Goal: Task Accomplishment & Management: Manage account settings

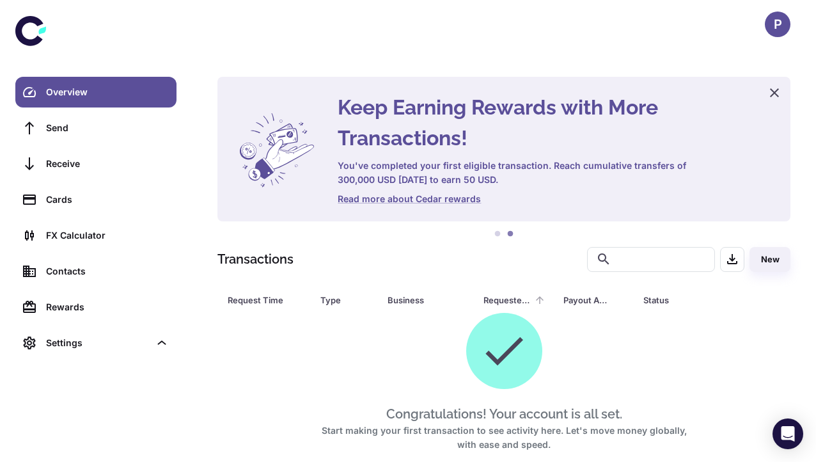
click at [495, 303] on div "Requested Amount" at bounding box center [508, 300] width 48 height 18
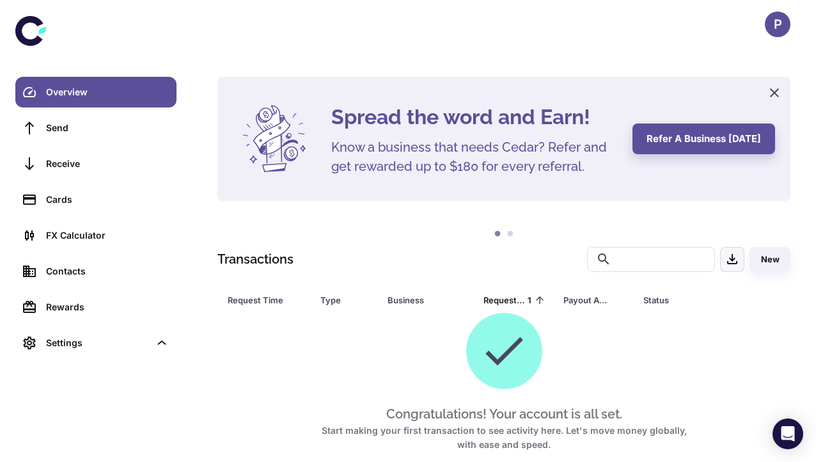
click at [735, 266] on icon "button" at bounding box center [732, 258] width 15 height 15
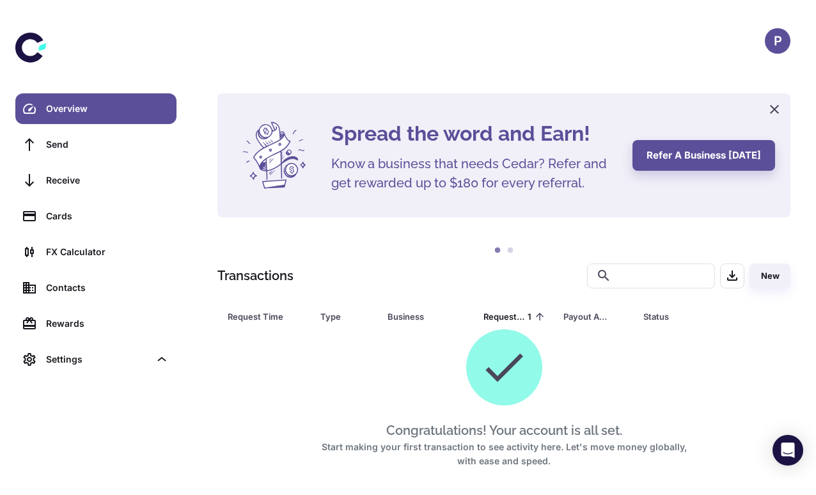
scroll to position [64, 0]
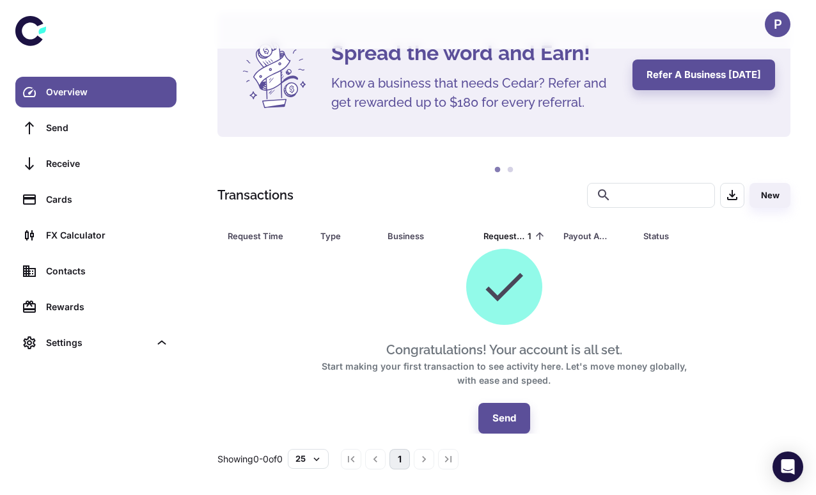
click at [484, 305] on icon at bounding box center [504, 286] width 51 height 51
click at [248, 236] on div "Request Time" at bounding box center [258, 236] width 61 height 18
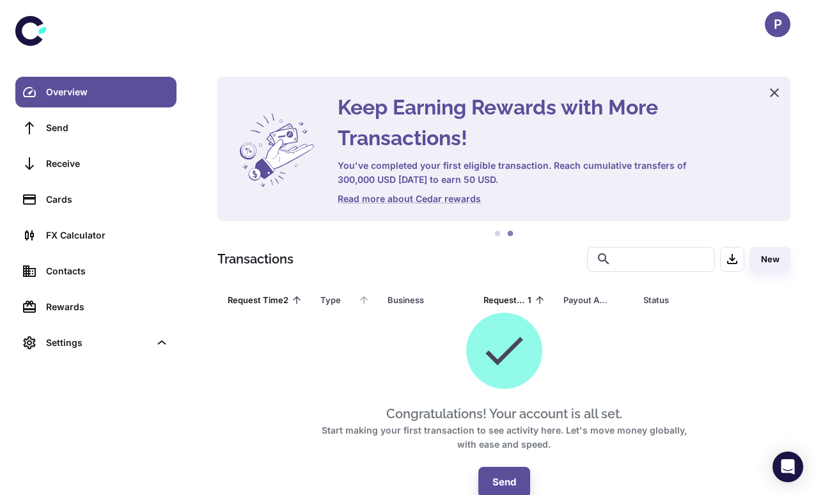
click at [327, 301] on div "Type" at bounding box center [338, 300] width 35 height 18
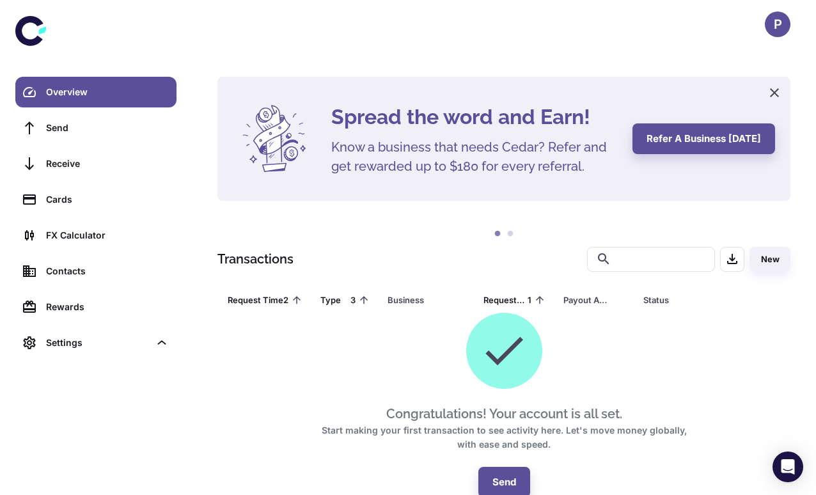
click at [401, 301] on th "Business" at bounding box center [426, 300] width 96 height 26
click at [409, 301] on th "Business" at bounding box center [426, 300] width 96 height 26
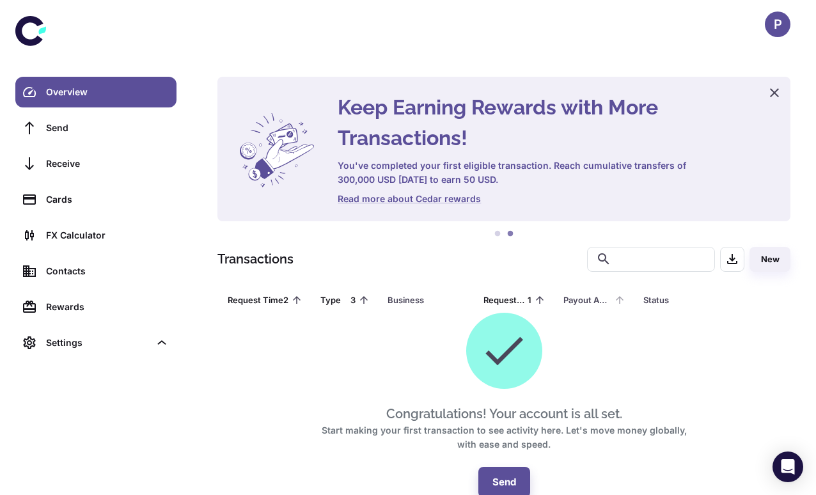
click at [585, 300] on div "Payout Amount" at bounding box center [588, 300] width 48 height 18
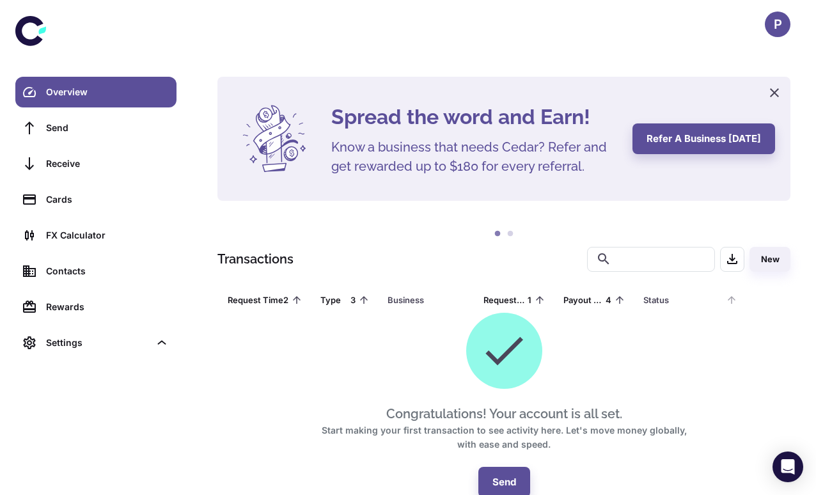
click at [648, 301] on div "Status" at bounding box center [684, 300] width 80 height 18
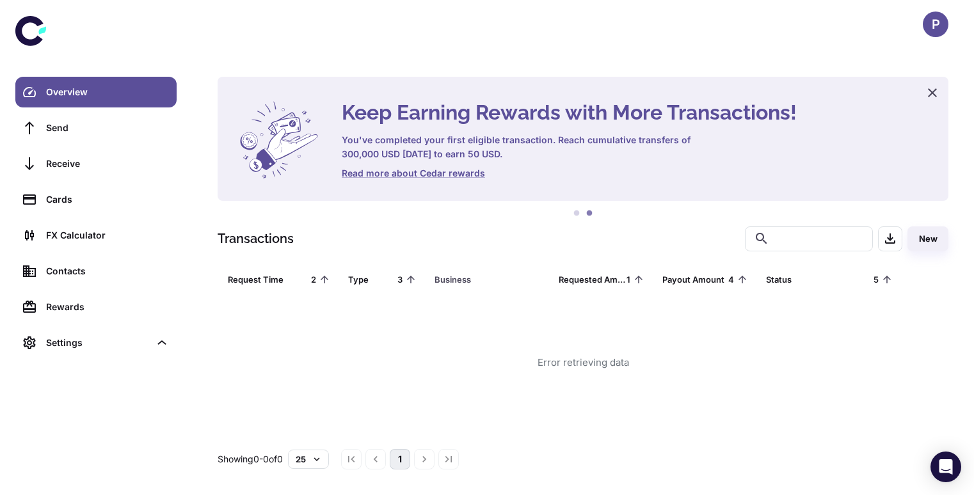
click at [288, 369] on div "Error retrieving data" at bounding box center [583, 362] width 731 height 141
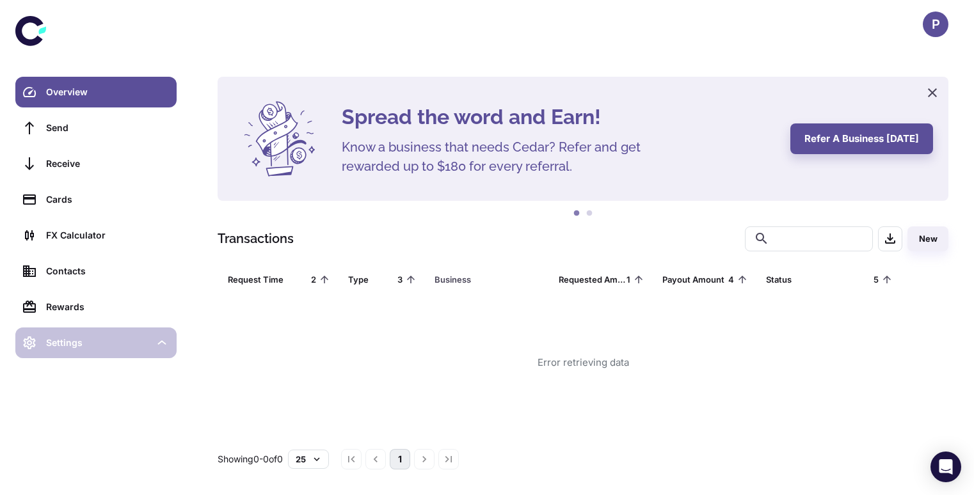
click at [164, 346] on icon at bounding box center [162, 343] width 14 height 14
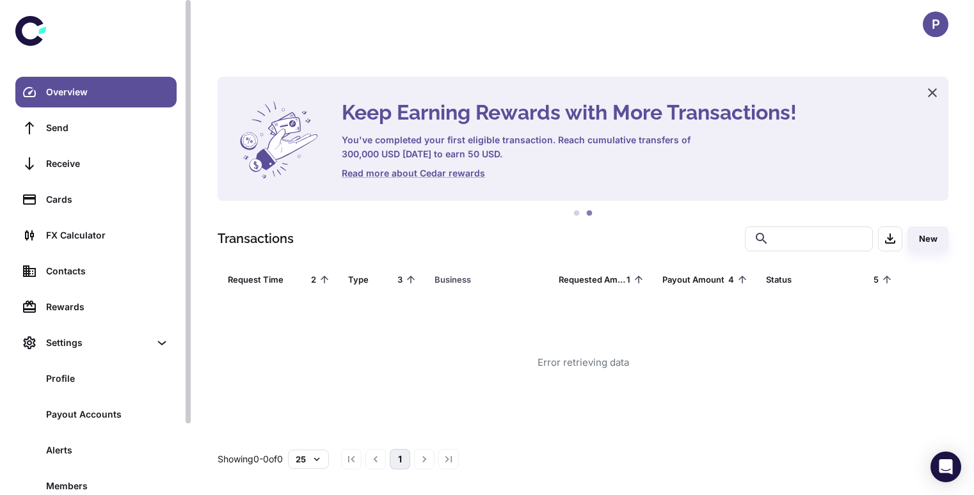
scroll to position [83, 0]
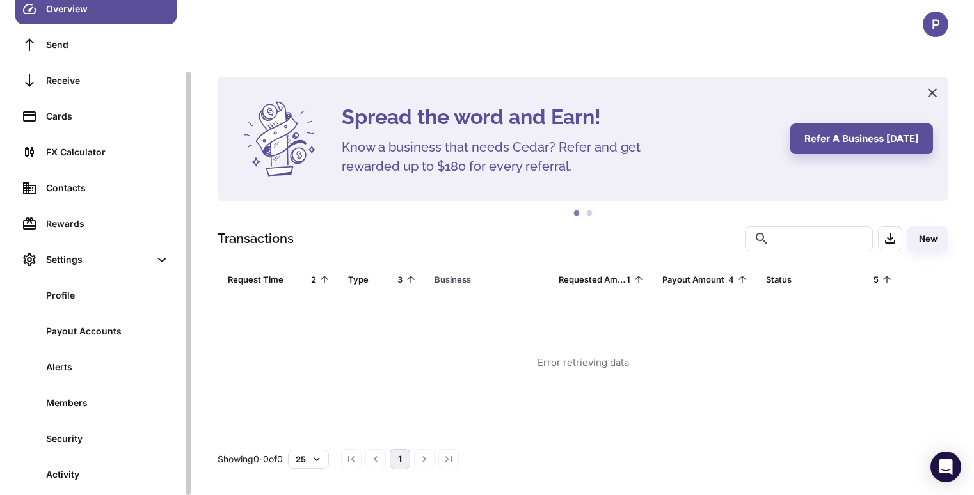
click at [99, 16] on link "Overview" at bounding box center [95, 9] width 161 height 31
click at [373, 23] on div "P" at bounding box center [583, 24] width 781 height 49
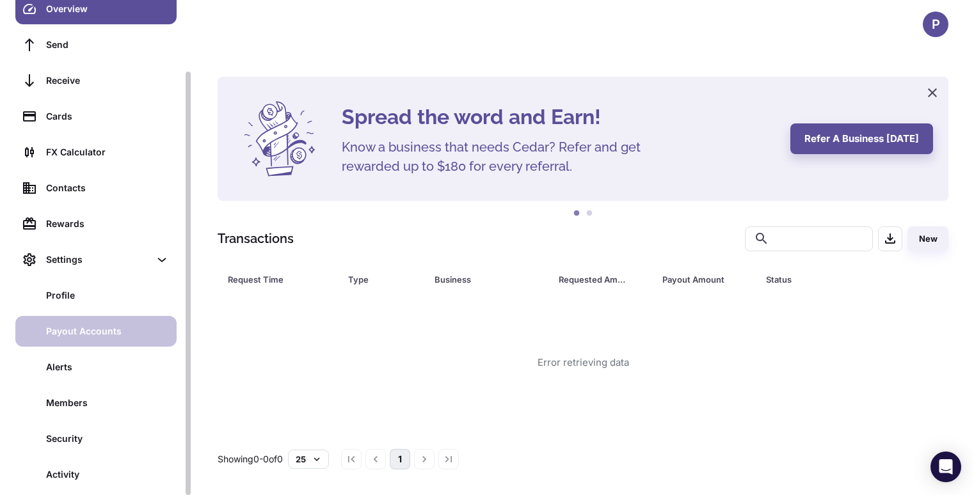
click at [73, 333] on div "Payout Accounts" at bounding box center [107, 331] width 123 height 14
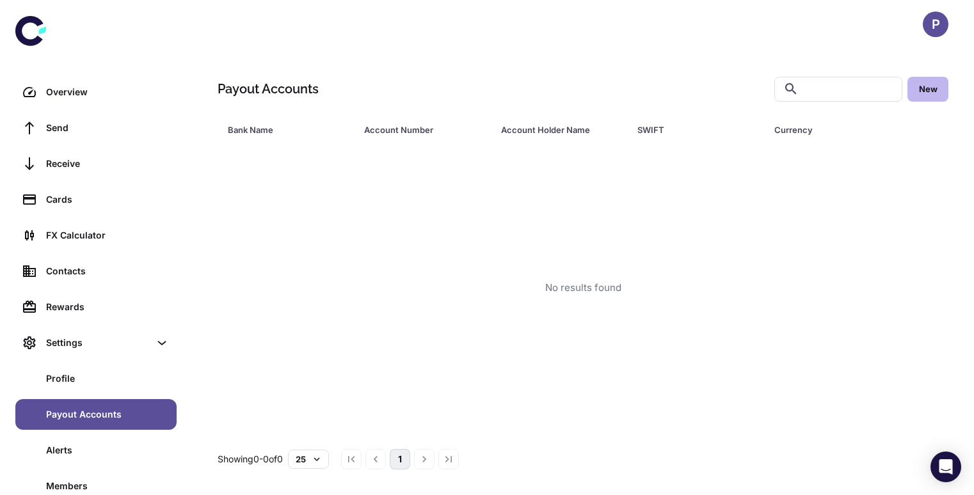
click at [816, 89] on button "New" at bounding box center [927, 89] width 41 height 25
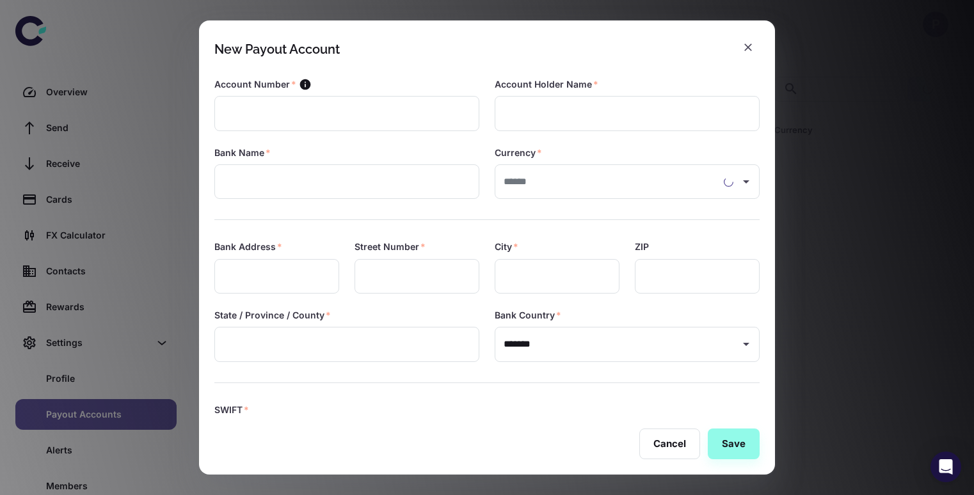
type input "**********"
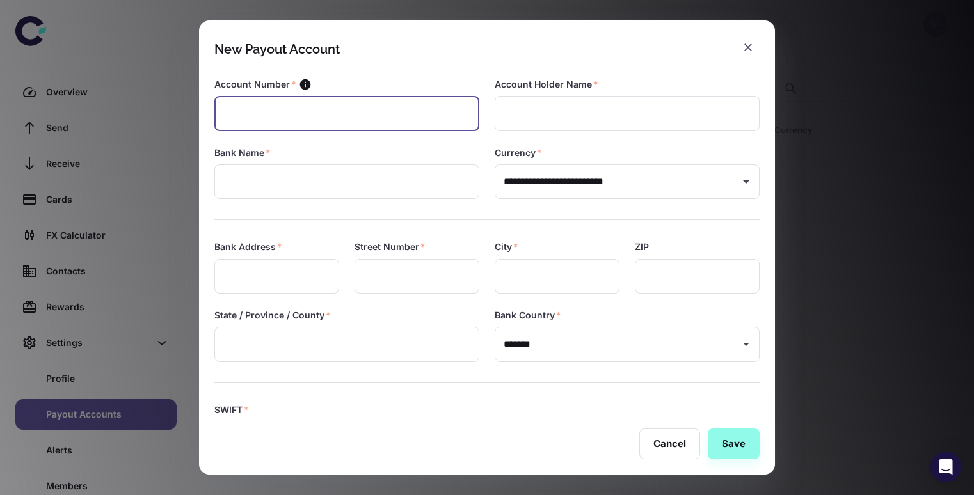
click at [385, 110] on input "text" at bounding box center [346, 113] width 265 height 35
click at [305, 103] on input "text" at bounding box center [346, 113] width 265 height 35
